Goal: Obtain resource: Obtain resource

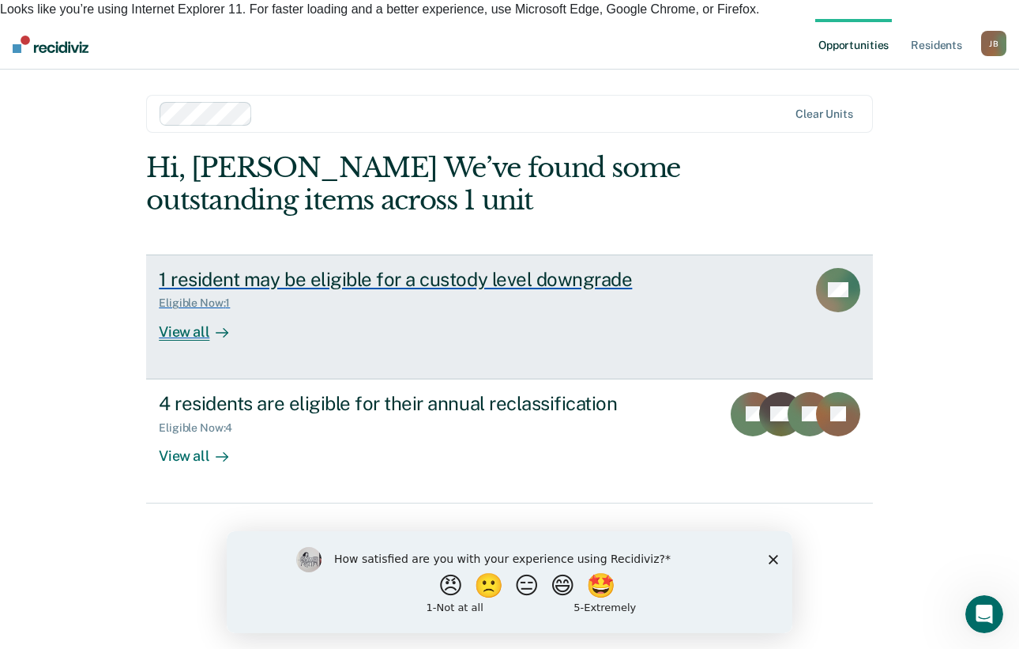
click at [183, 313] on div "View all" at bounding box center [203, 325] width 88 height 31
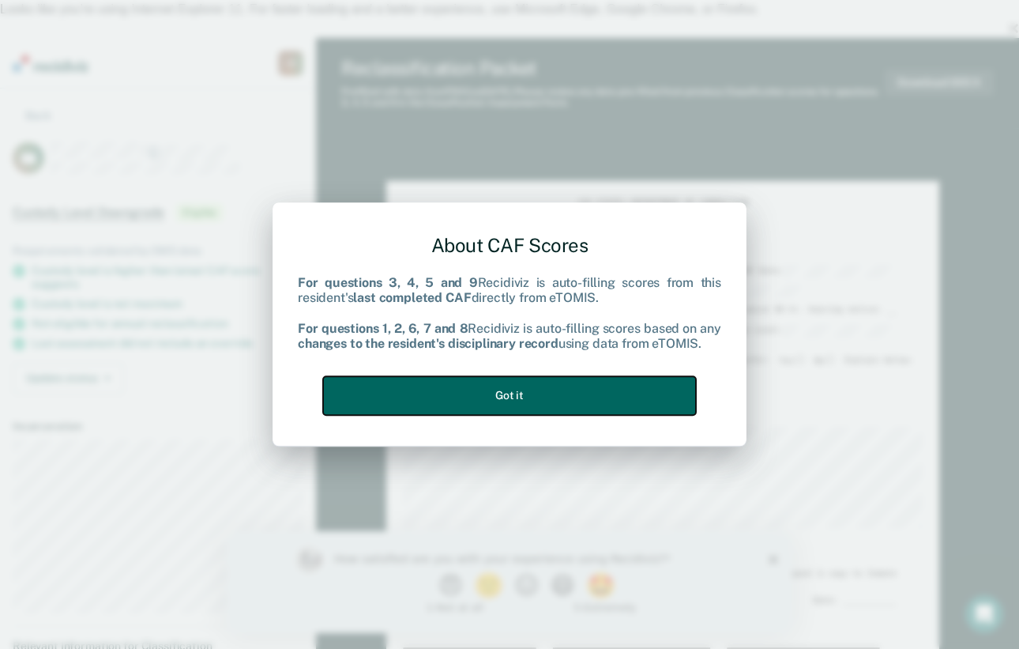
click at [532, 393] on button "Got it" at bounding box center [509, 395] width 373 height 39
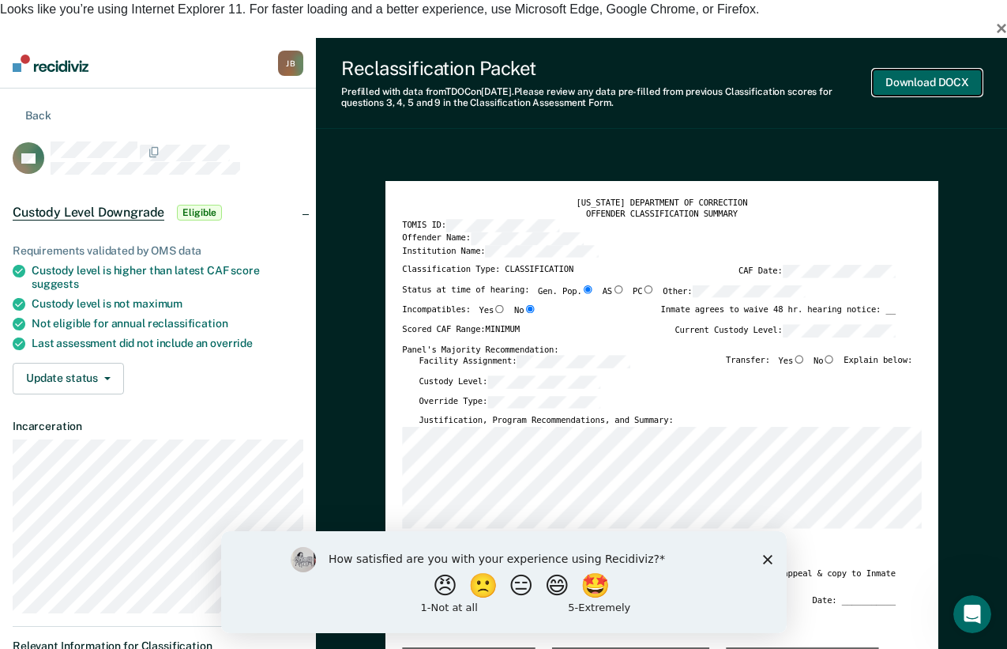
click at [903, 70] on button "Download DOCX" at bounding box center [927, 83] width 109 height 26
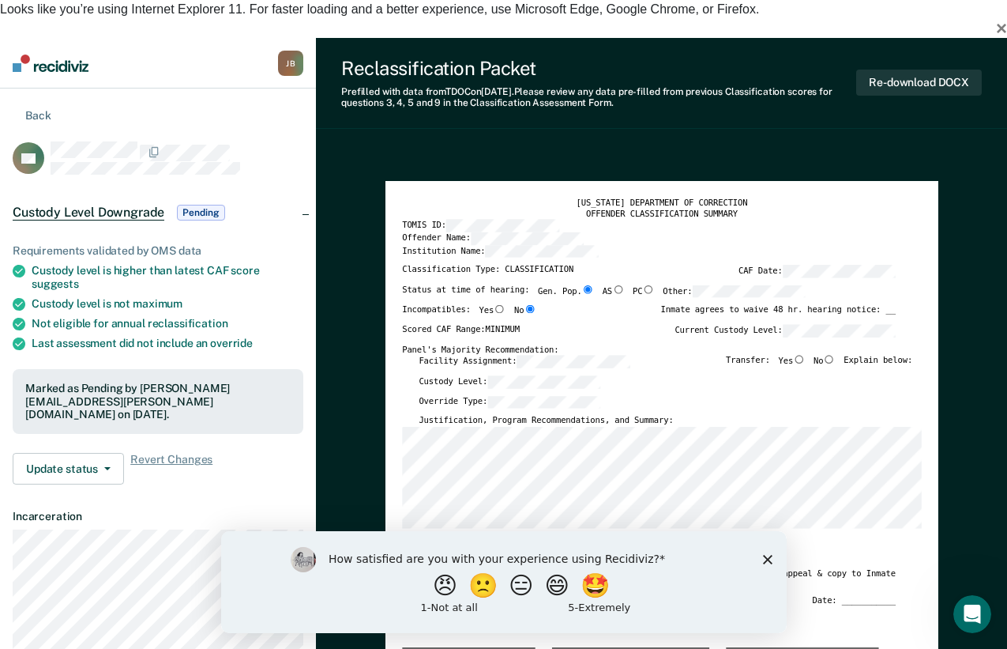
click at [42, 107] on button "Back" at bounding box center [32, 114] width 38 height 15
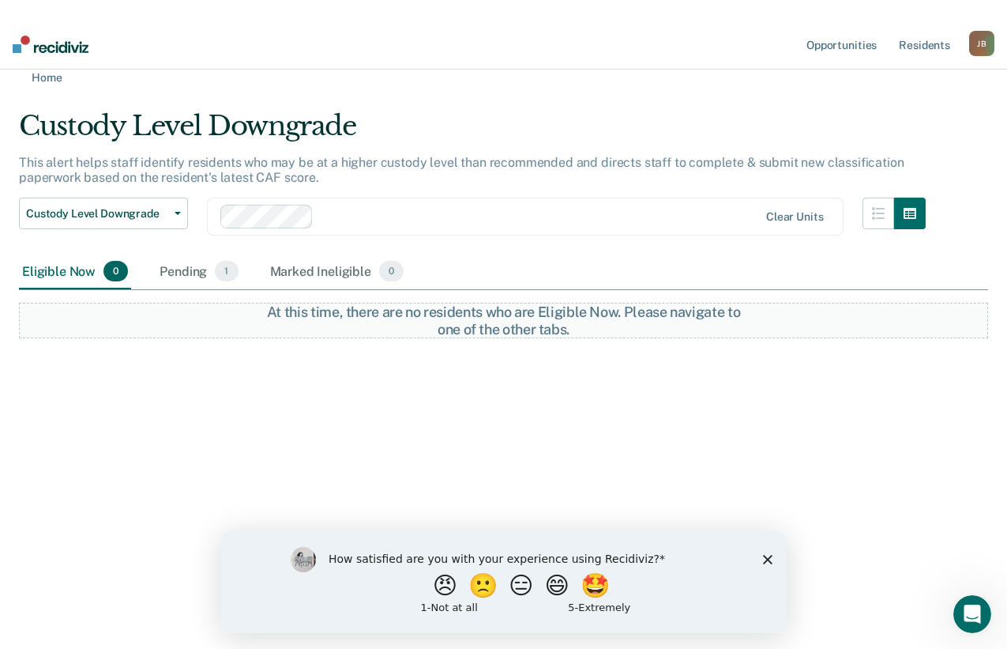
scroll to position [62, 0]
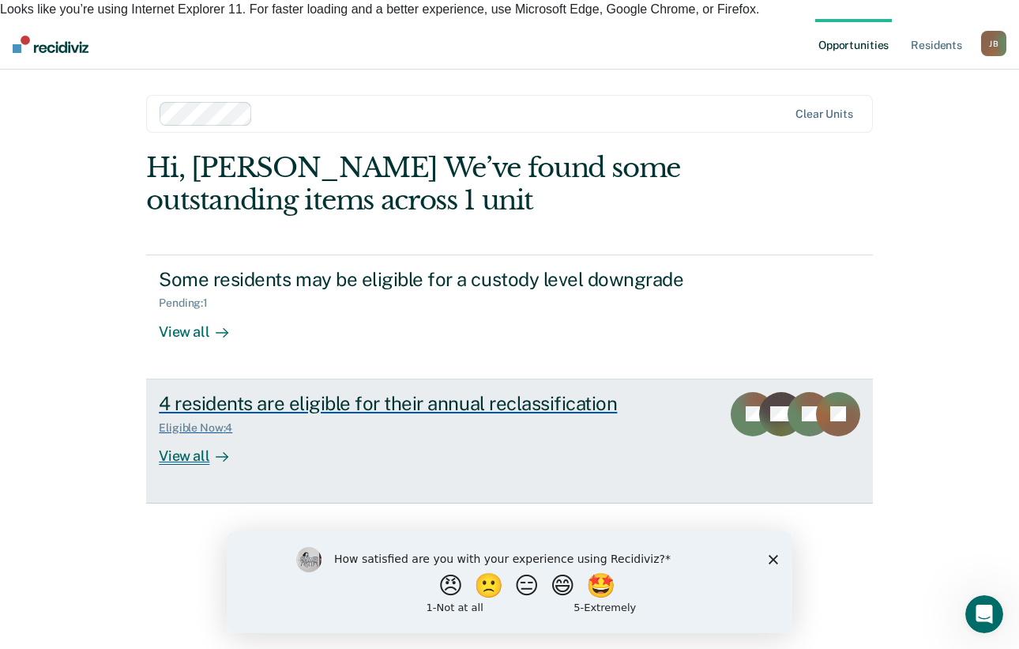
click at [229, 392] on div "4 residents are eligible for their annual reclassification" at bounding box center [434, 403] width 550 height 23
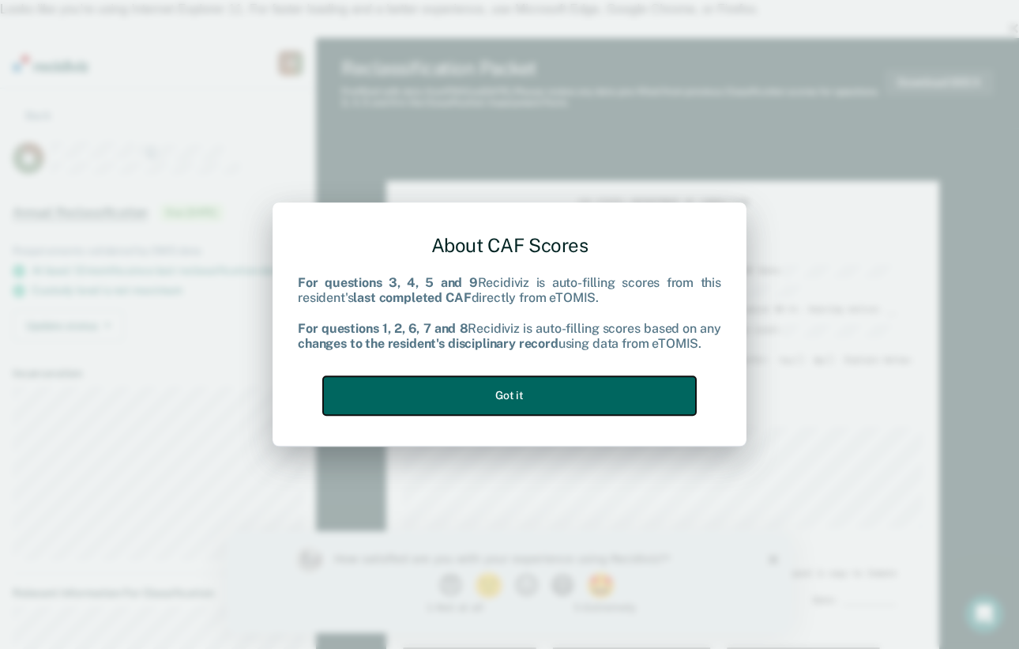
click at [533, 388] on button "Got it" at bounding box center [509, 395] width 373 height 39
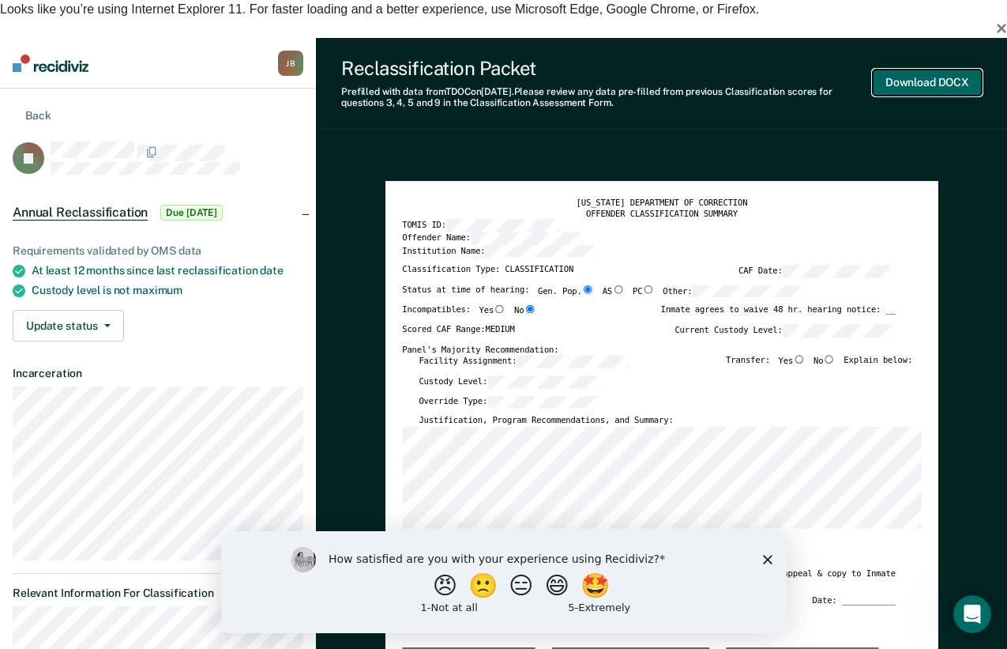
click at [907, 70] on button "Download DOCX" at bounding box center [927, 83] width 109 height 26
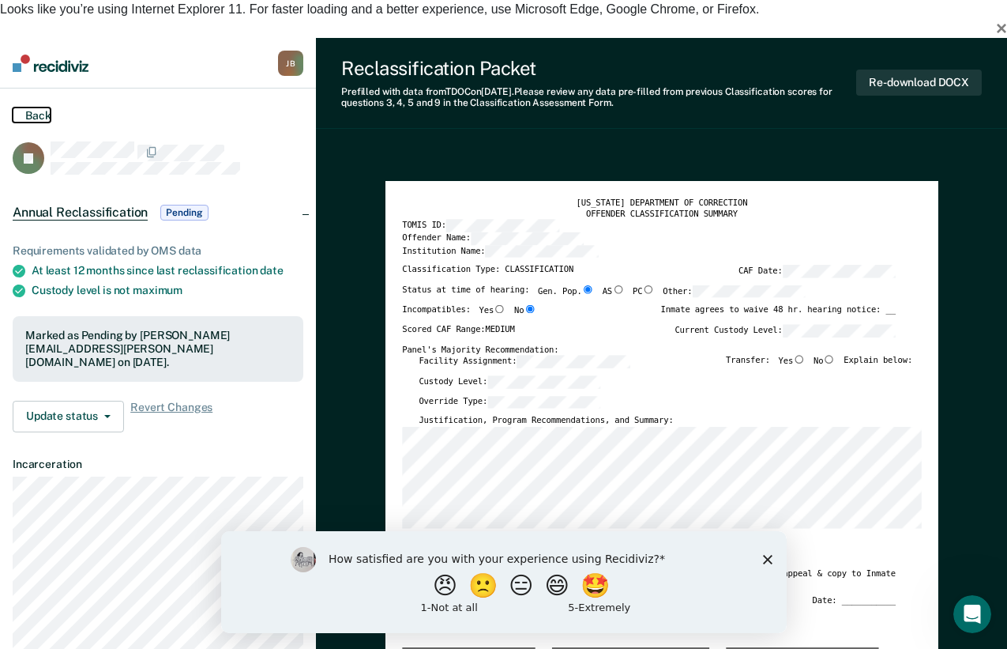
click at [25, 107] on button "Back" at bounding box center [32, 114] width 38 height 15
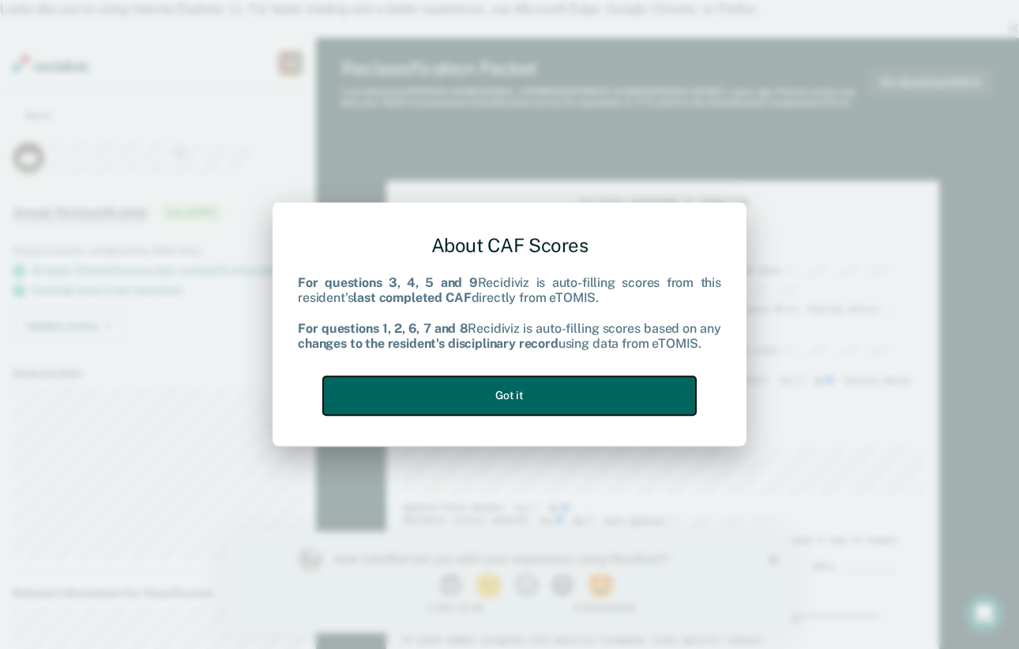
click at [524, 392] on button "Got it" at bounding box center [509, 395] width 373 height 39
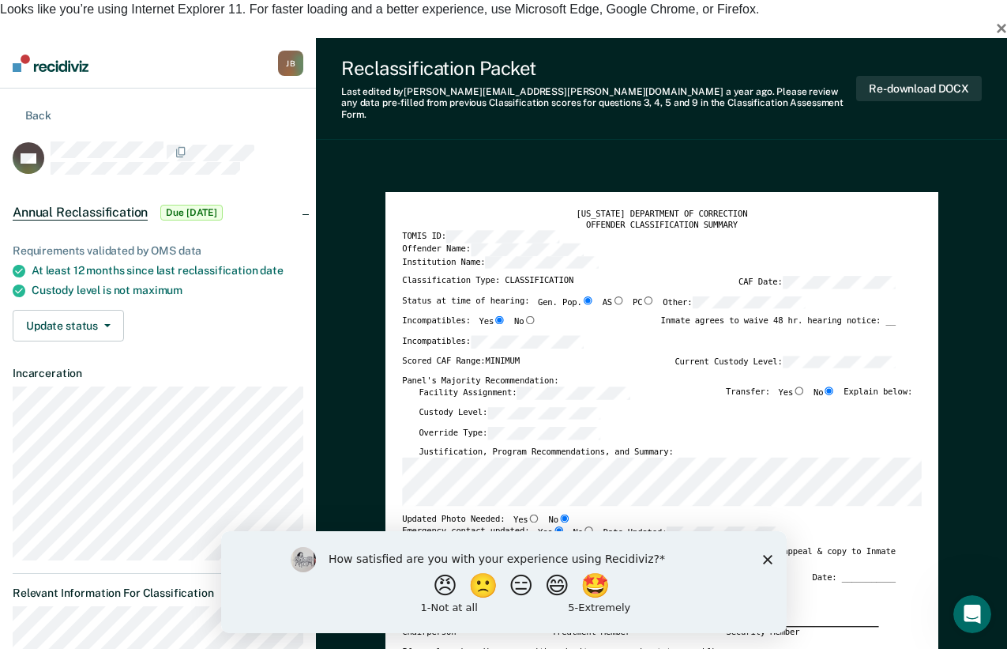
click at [873, 76] on button "Re-download DOCX" at bounding box center [920, 89] width 126 height 26
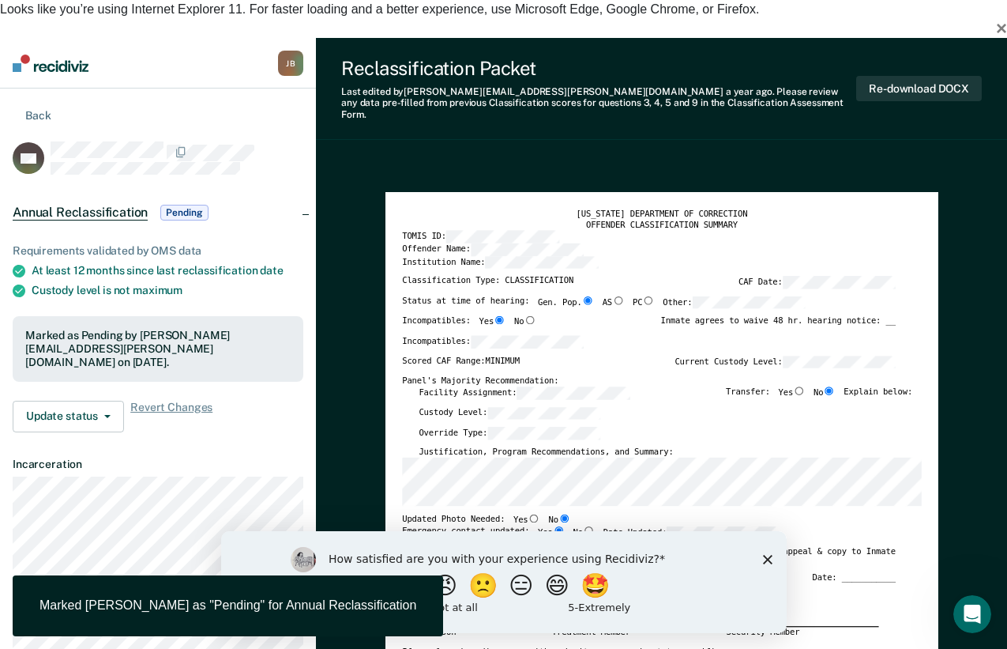
drag, startPoint x: 552, startPoint y: 111, endPoint x: 484, endPoint y: 107, distance: 67.3
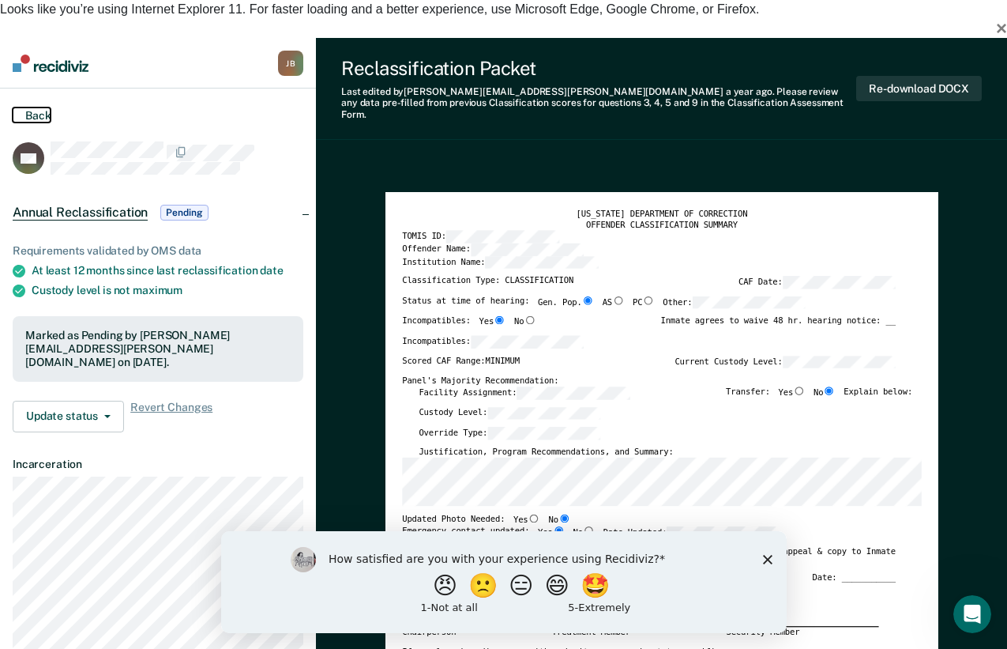
click at [21, 107] on button "Back" at bounding box center [32, 114] width 38 height 15
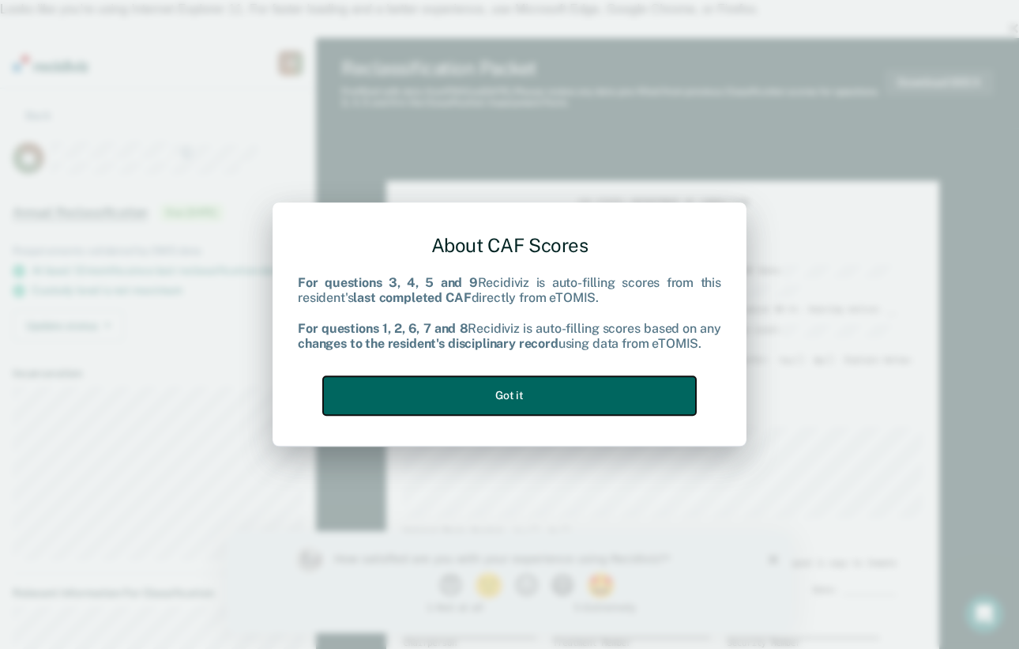
click at [504, 392] on button "Got it" at bounding box center [509, 395] width 373 height 39
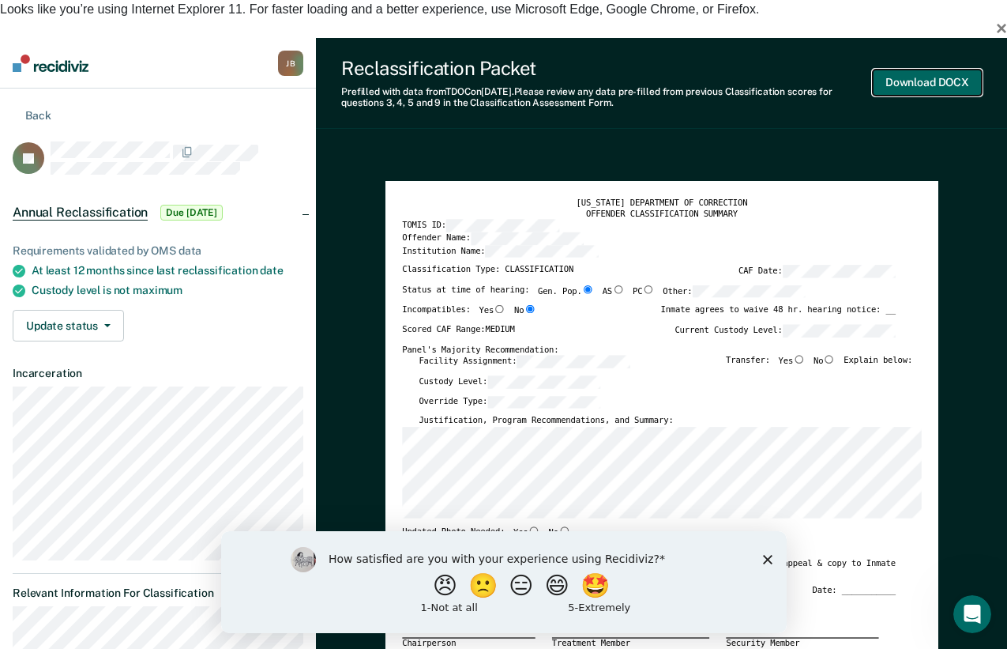
click at [909, 70] on button "Download DOCX" at bounding box center [927, 83] width 109 height 26
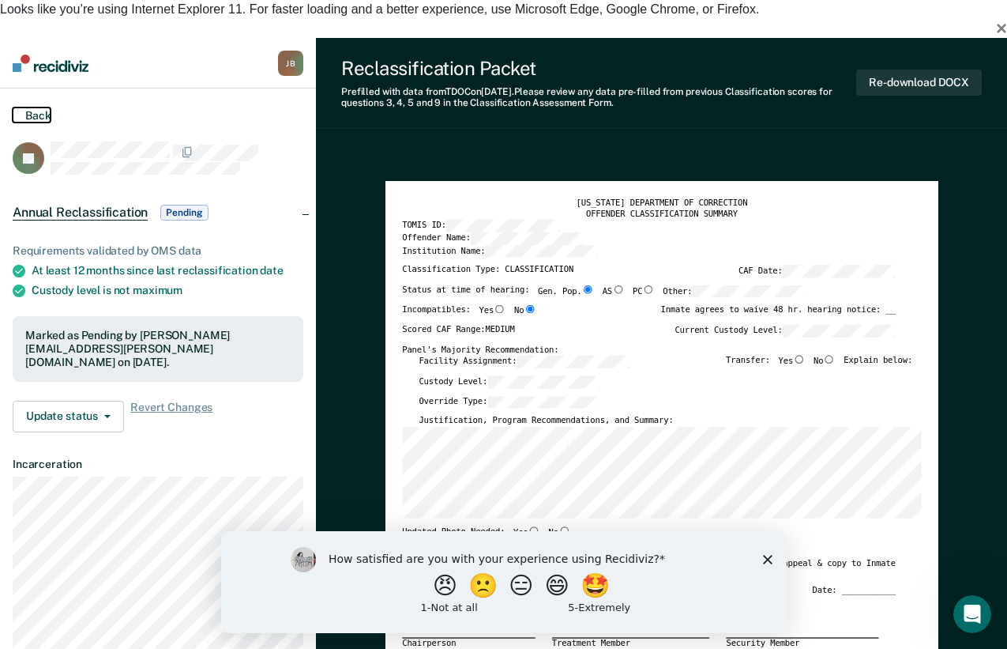
click at [37, 107] on button "Back" at bounding box center [32, 114] width 38 height 15
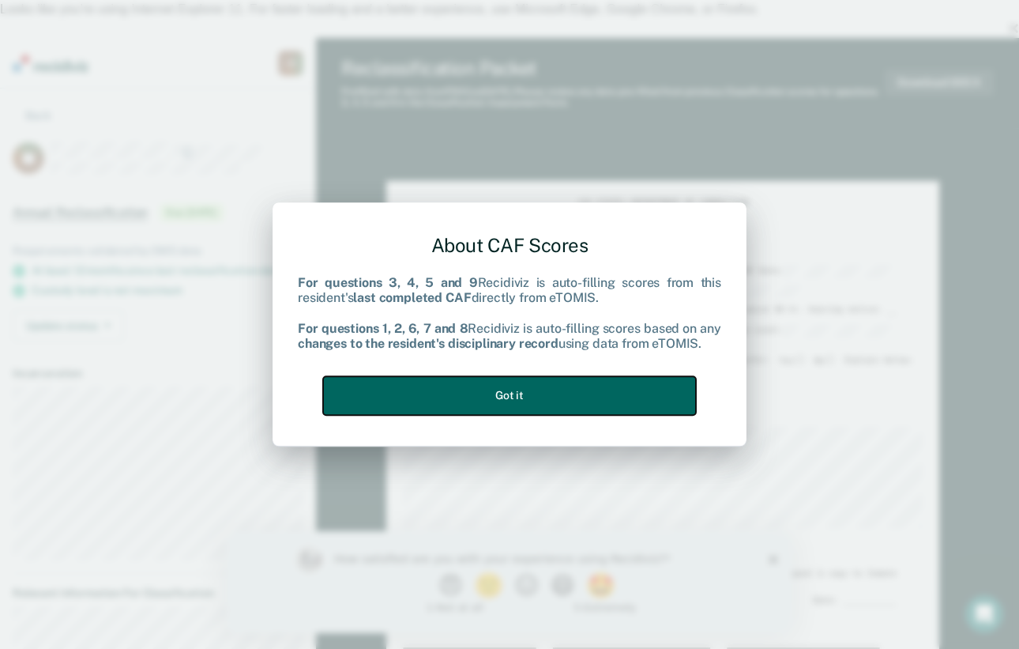
click at [570, 393] on button "Got it" at bounding box center [509, 395] width 373 height 39
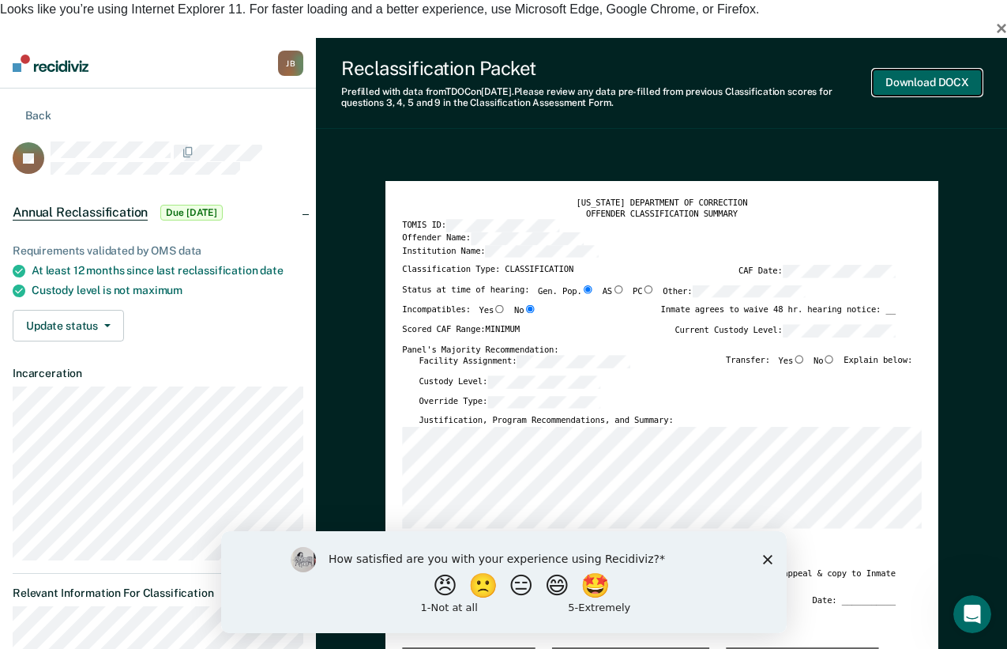
click at [921, 70] on button "Download DOCX" at bounding box center [927, 83] width 109 height 26
type textarea "x"
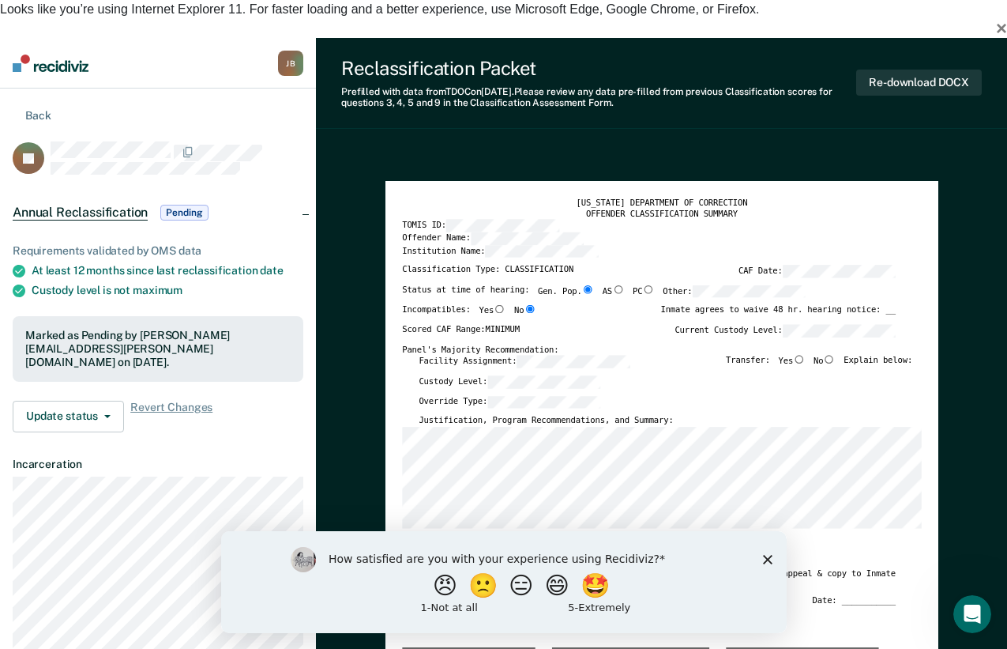
drag, startPoint x: 971, startPoint y: 328, endPoint x: 969, endPoint y: 316, distance: 12.1
click at [39, 107] on button "Back" at bounding box center [32, 114] width 38 height 15
